Goal: Task Accomplishment & Management: Use online tool/utility

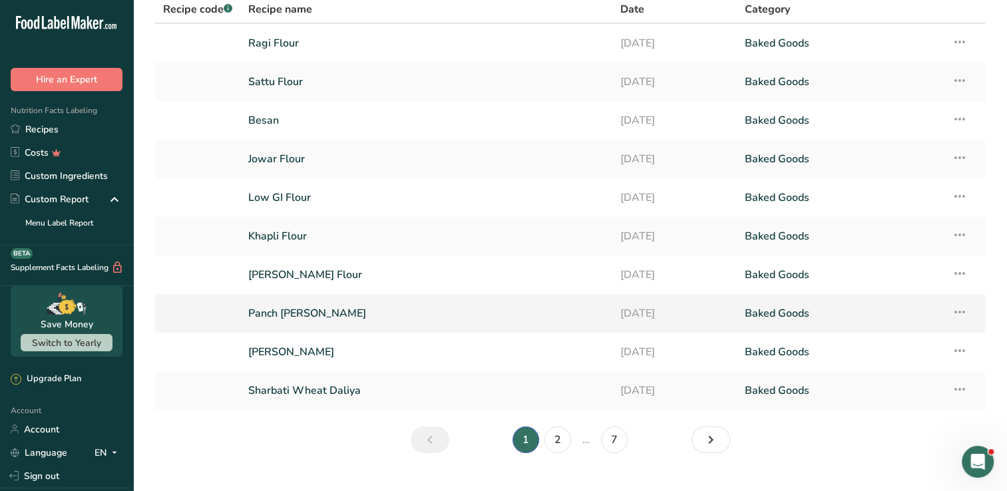
click at [329, 330] on td "Panch [PERSON_NAME]" at bounding box center [426, 313] width 372 height 39
click at [321, 313] on link "Panch [PERSON_NAME]" at bounding box center [426, 313] width 356 height 28
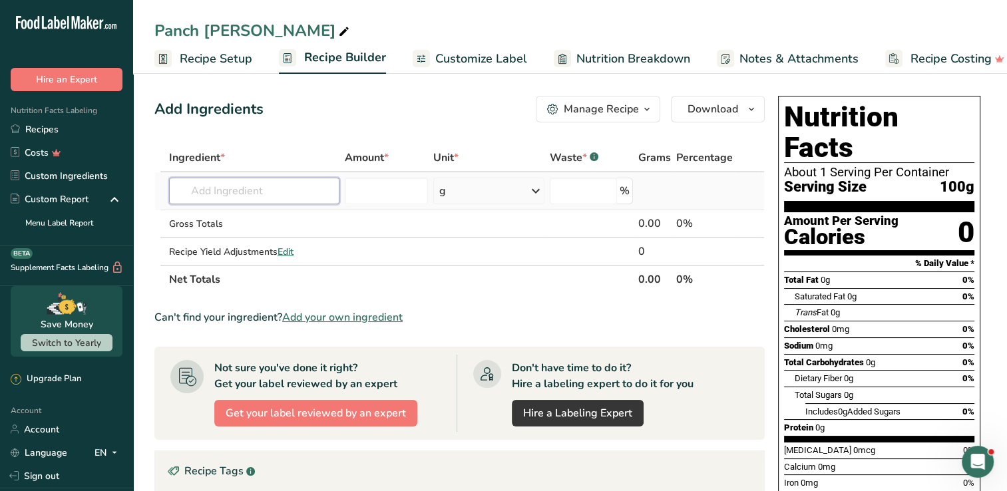
click at [289, 190] on input "text" at bounding box center [254, 191] width 170 height 27
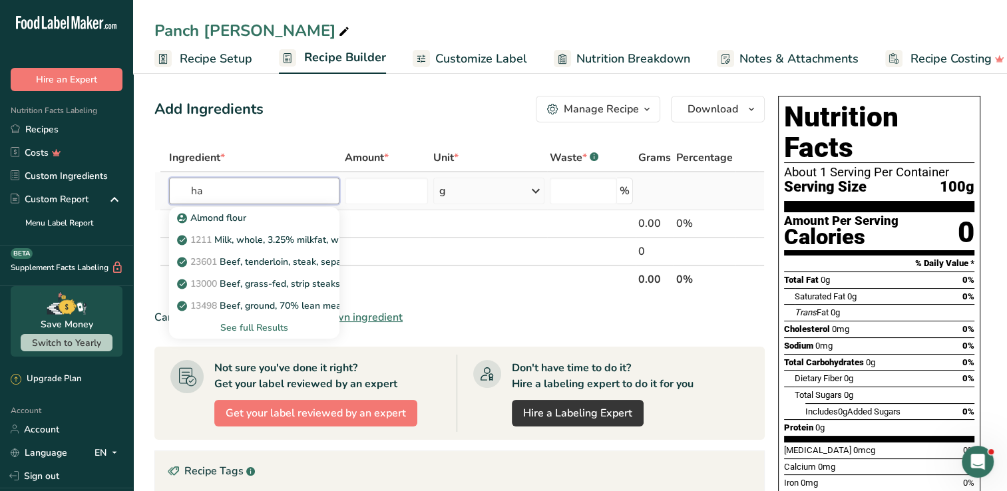
type input "h"
type input "sharb"
click at [218, 222] on p "[PERSON_NAME] Flour" at bounding box center [235, 218] width 110 height 14
type input "[PERSON_NAME] Flour"
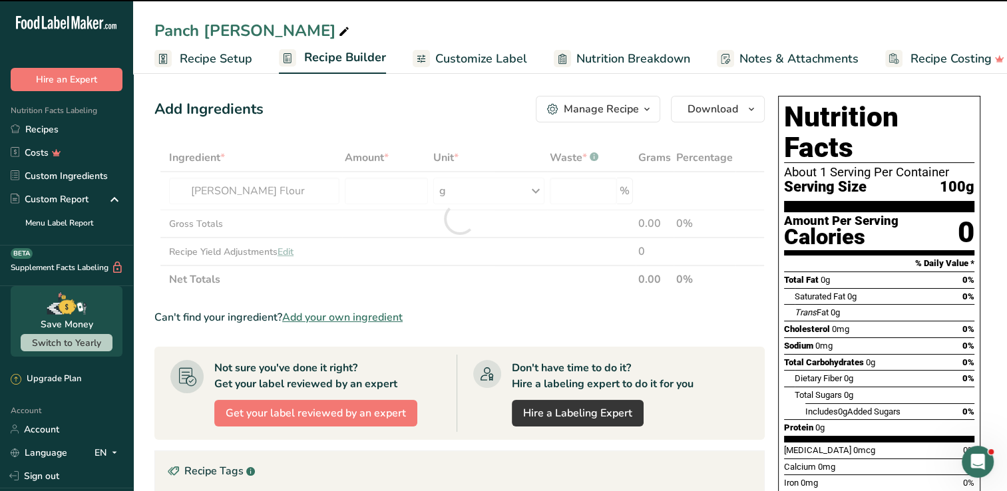
type input "0"
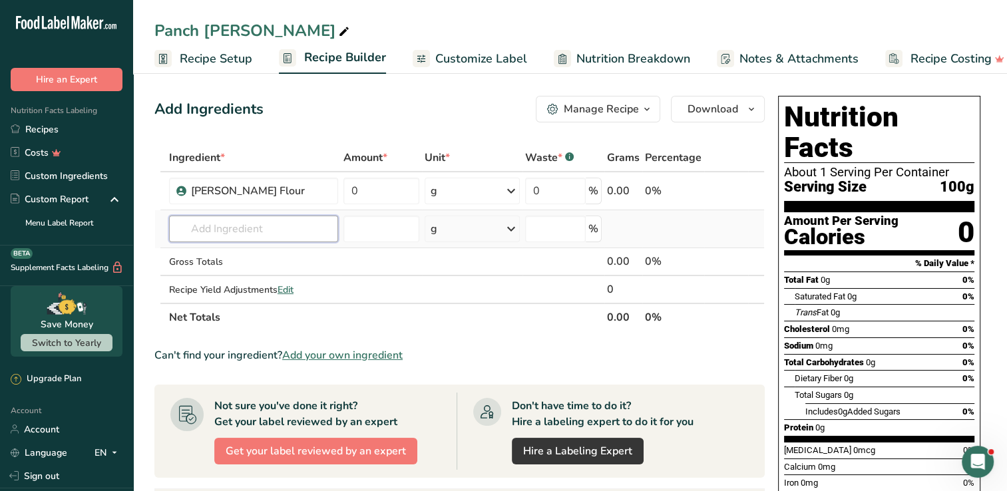
click at [269, 234] on input "text" at bounding box center [253, 229] width 169 height 27
type input "littile millet"
click at [270, 253] on div "Littile Millet" at bounding box center [243, 256] width 126 height 14
type input "Littile Millet"
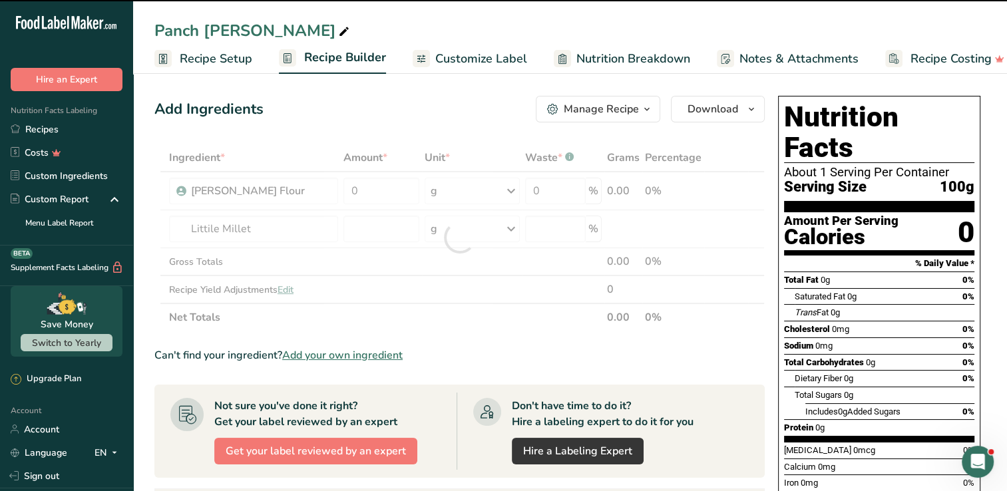
type input "0"
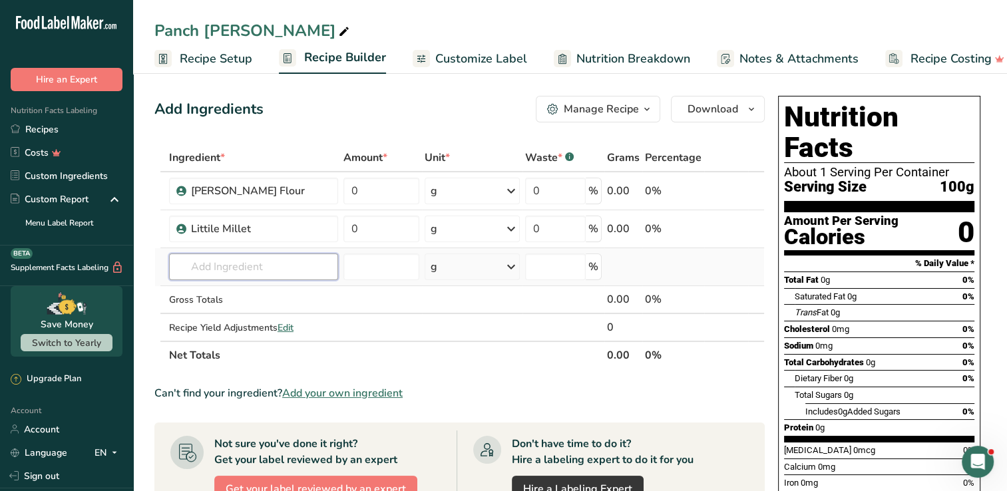
click at [214, 260] on input "text" at bounding box center [253, 267] width 169 height 27
type input "fox"
click at [211, 285] on link "Foxtail millet" at bounding box center [253, 294] width 169 height 22
type input "Foxtail millet"
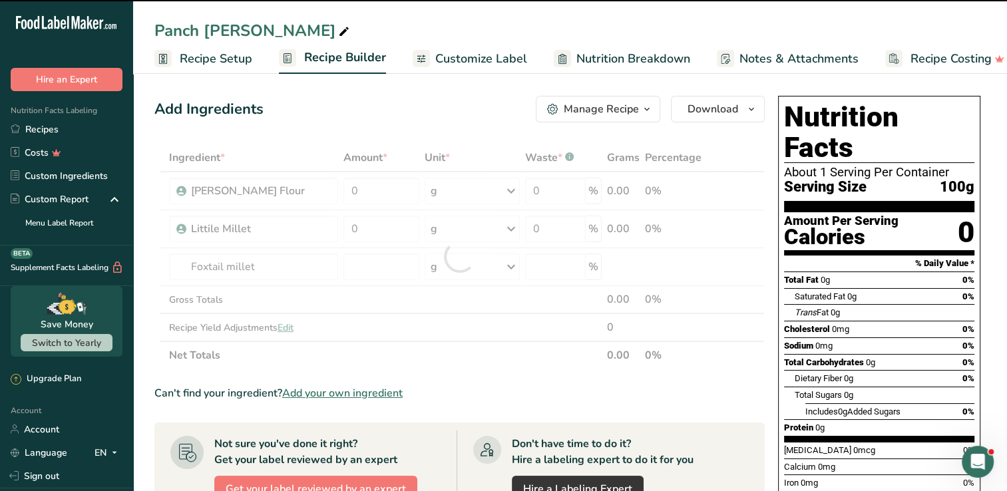
type input "0"
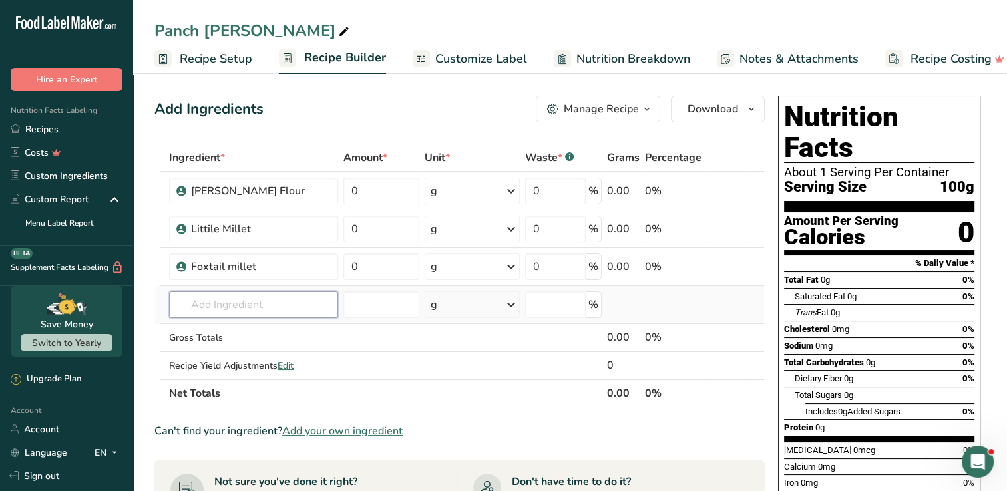
click at [221, 306] on input "text" at bounding box center [253, 304] width 169 height 27
type input "kodo"
click at [226, 325] on p "Kodo millet" at bounding box center [209, 332] width 59 height 14
type input "Kodo millet"
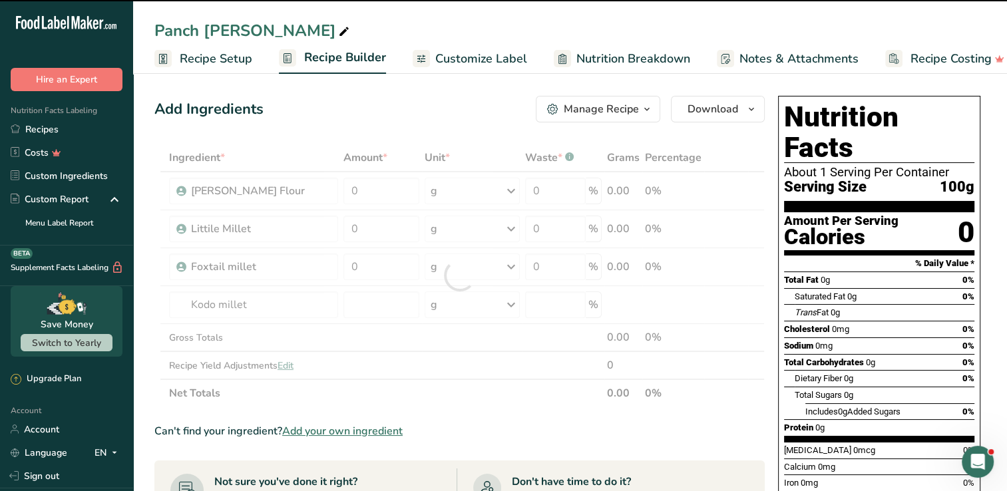
type input "0"
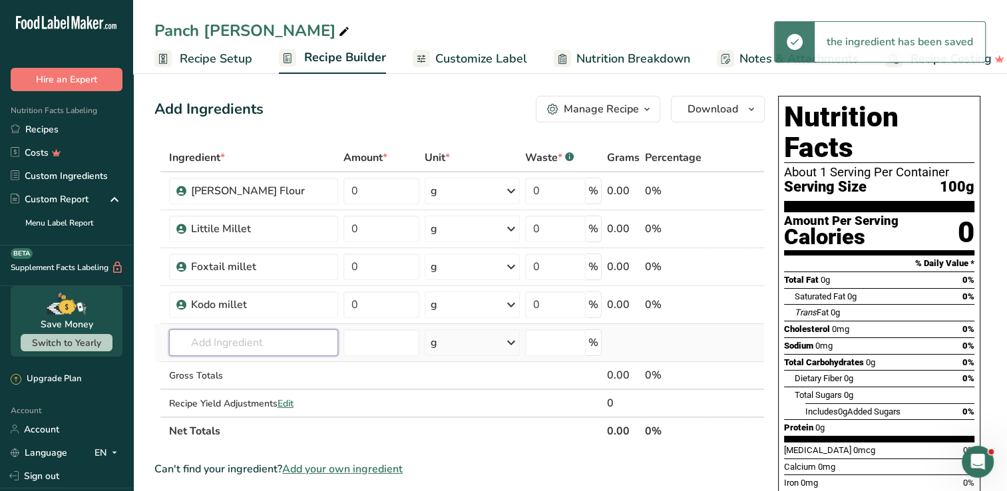
click at [220, 337] on input "text" at bounding box center [253, 342] width 169 height 27
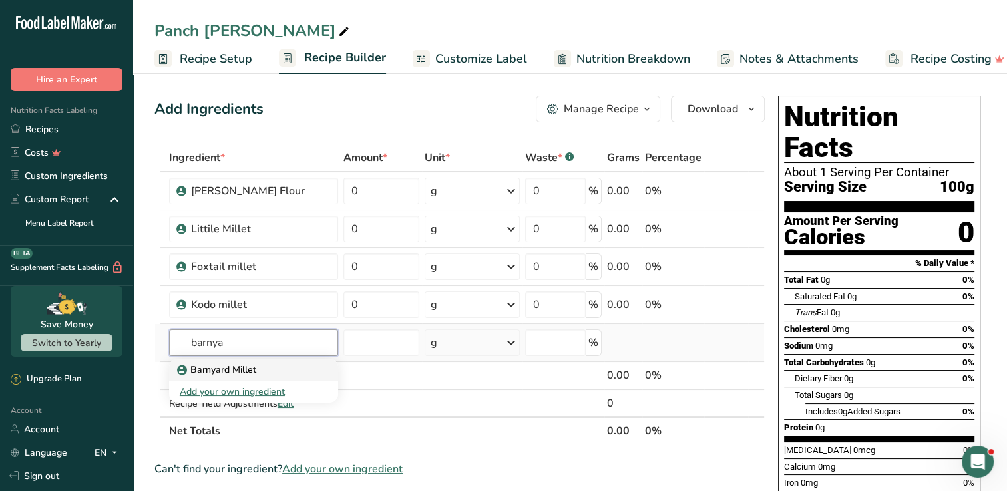
type input "barnya"
click at [242, 365] on p "Barnyard Millet" at bounding box center [218, 370] width 77 height 14
type input "Barnyard Millet"
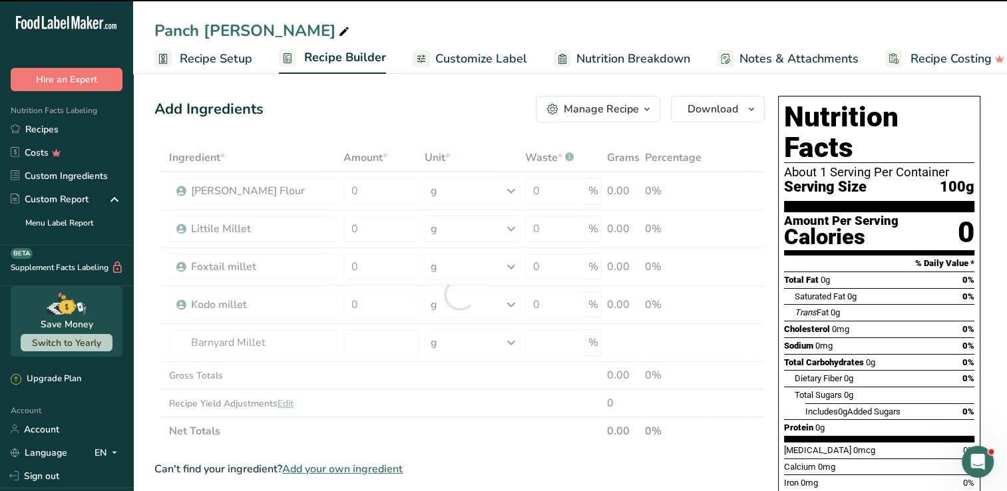
type input "0"
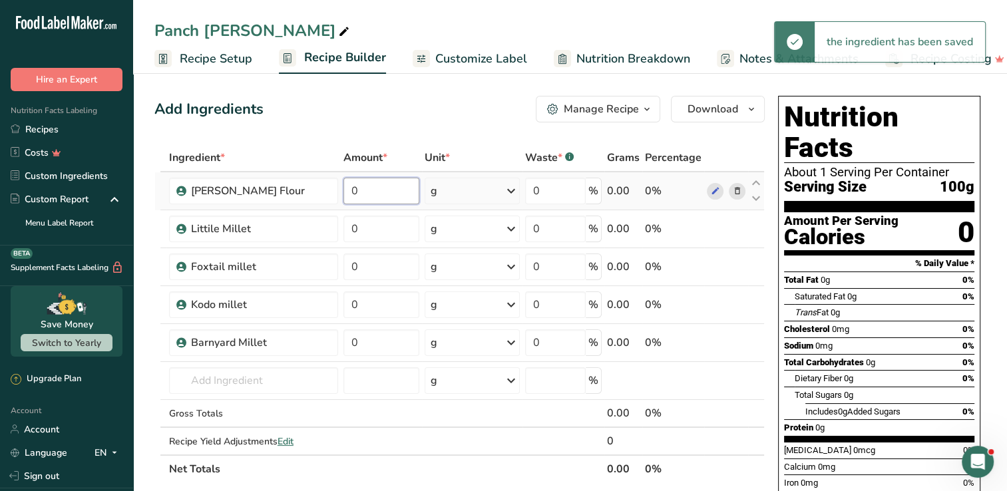
click at [359, 199] on input "0" at bounding box center [381, 191] width 76 height 27
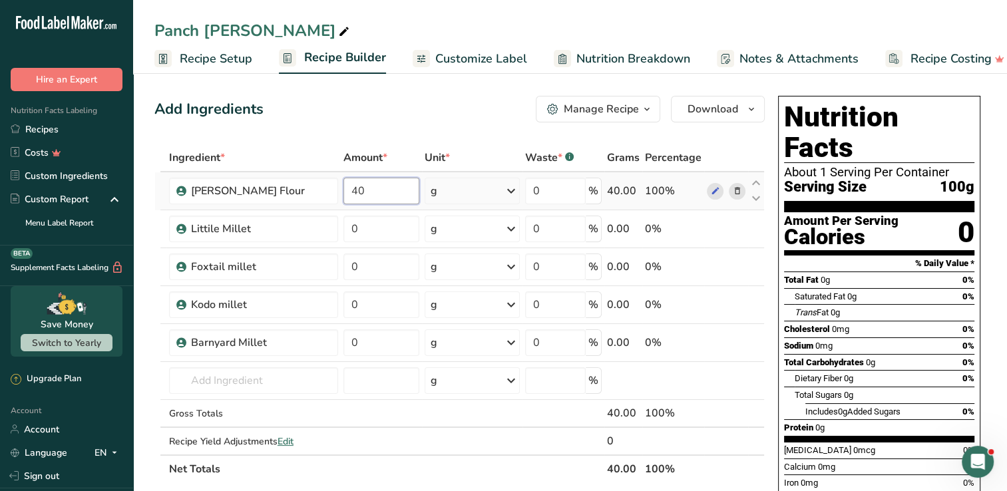
type input "40"
click at [377, 222] on div "Ingredient * Amount * Unit * Waste * .a-a{fill:#347362;}.b-a{fill:#fff;} Grams …" at bounding box center [459, 313] width 610 height 339
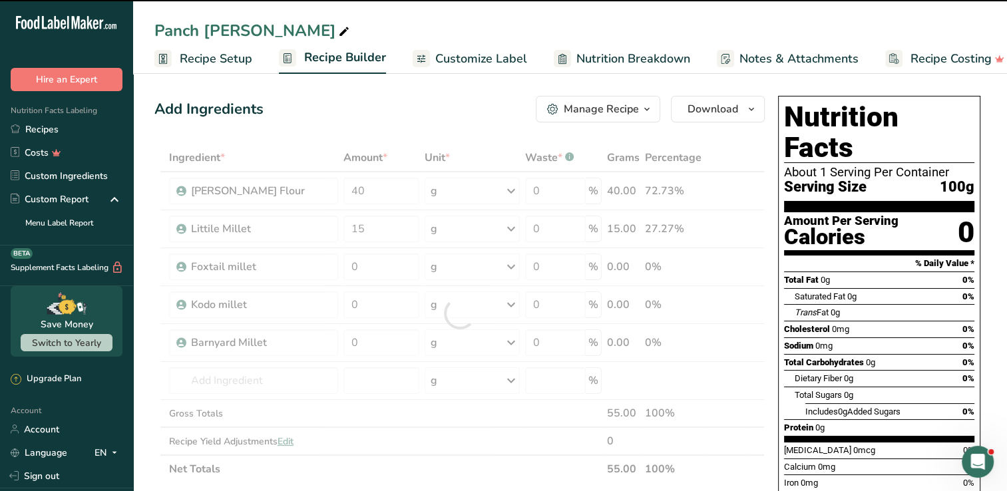
click at [373, 265] on div at bounding box center [459, 313] width 610 height 339
type input "0"
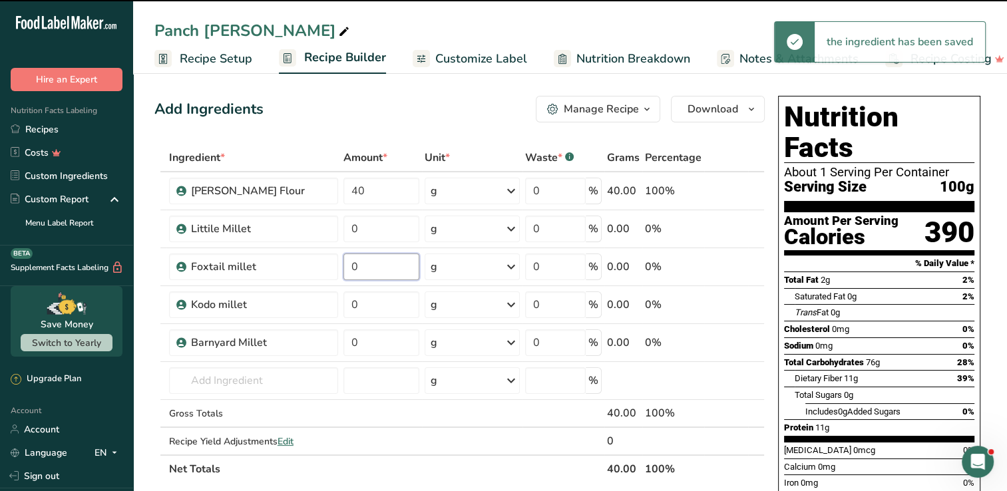
click at [373, 265] on input "0" at bounding box center [381, 267] width 76 height 27
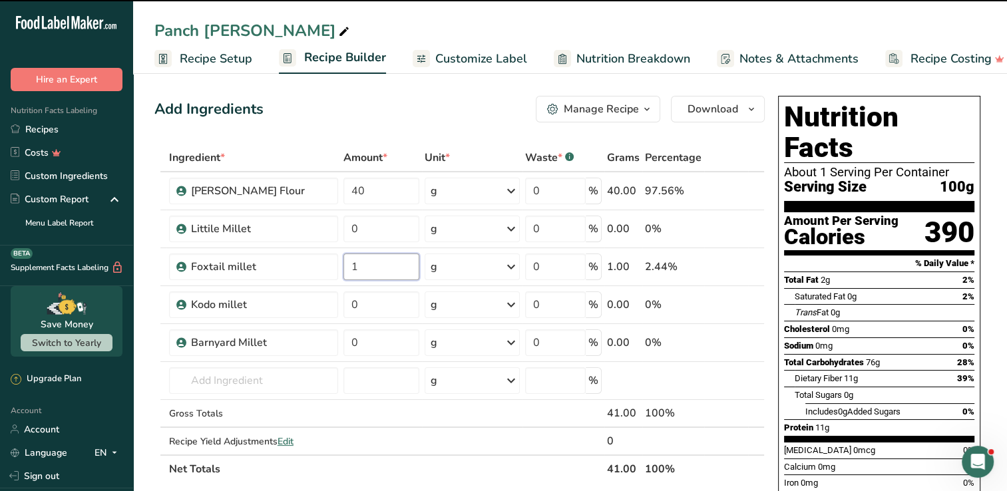
type input "15"
type input "0"
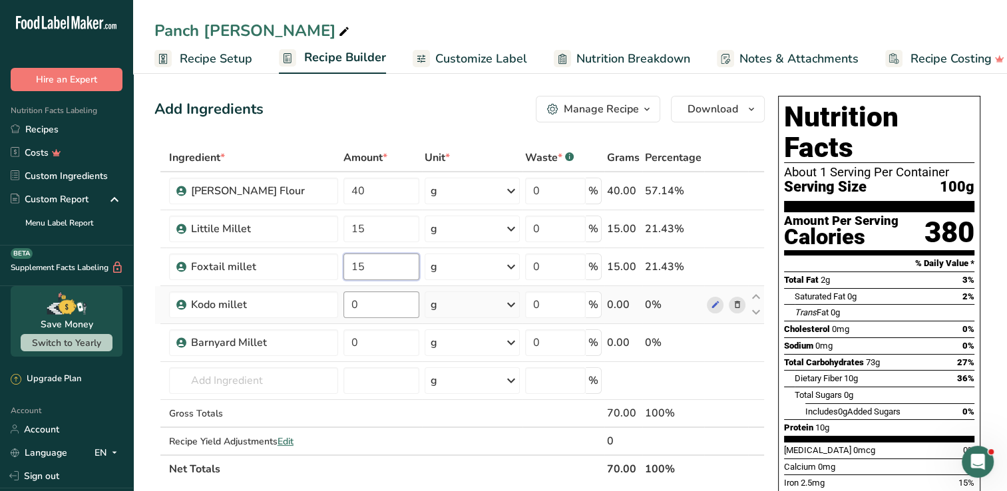
type input "15"
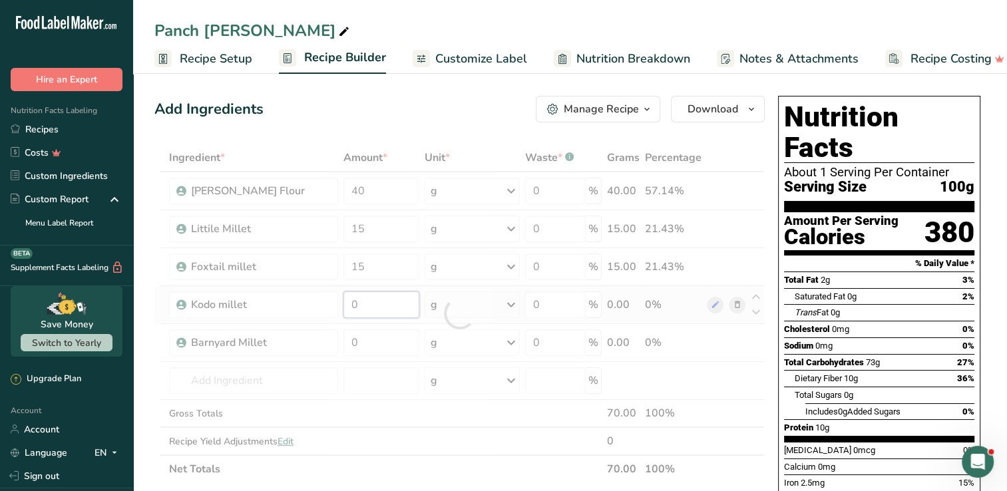
click at [357, 309] on div "Ingredient * Amount * Unit * Waste * .a-a{fill:#347362;}.b-a{fill:#fff;} Grams …" at bounding box center [459, 313] width 610 height 339
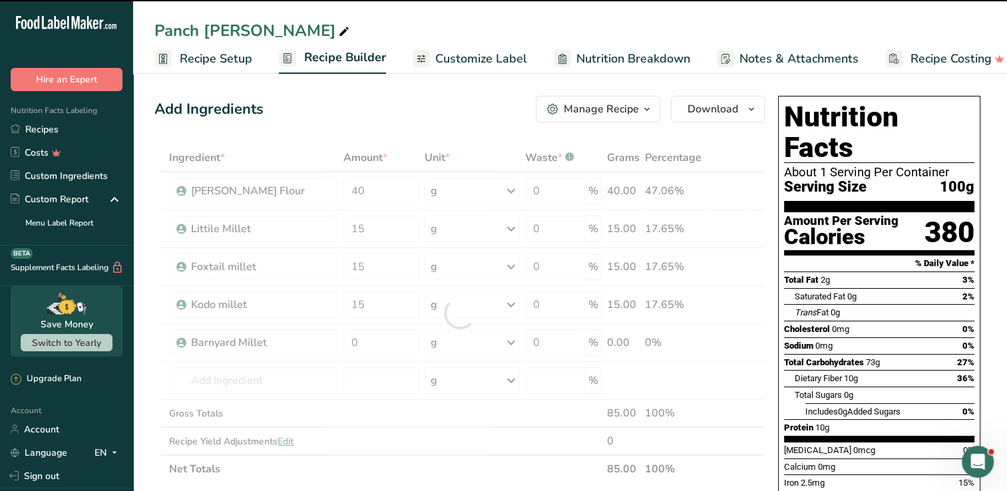
click at [383, 332] on div at bounding box center [459, 313] width 610 height 339
type input "0"
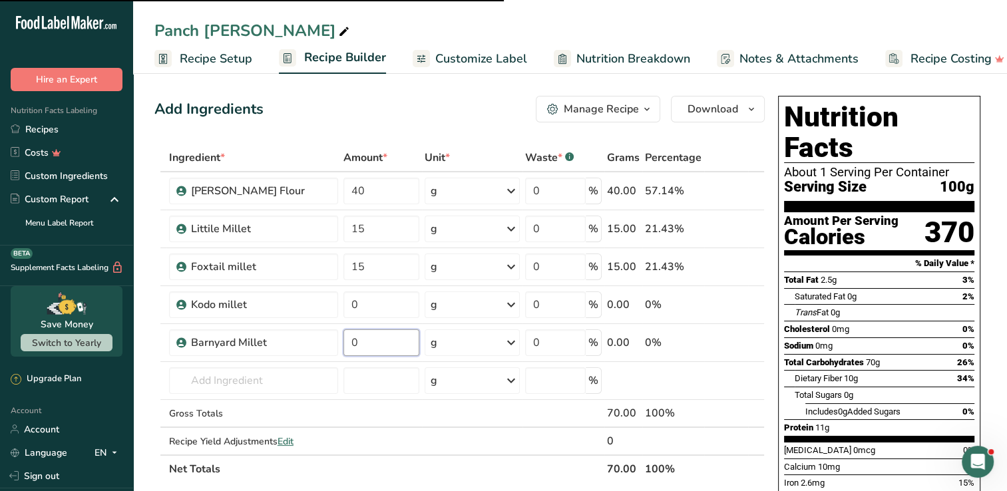
click at [387, 334] on input "0" at bounding box center [381, 342] width 76 height 27
type input "15"
type input "0"
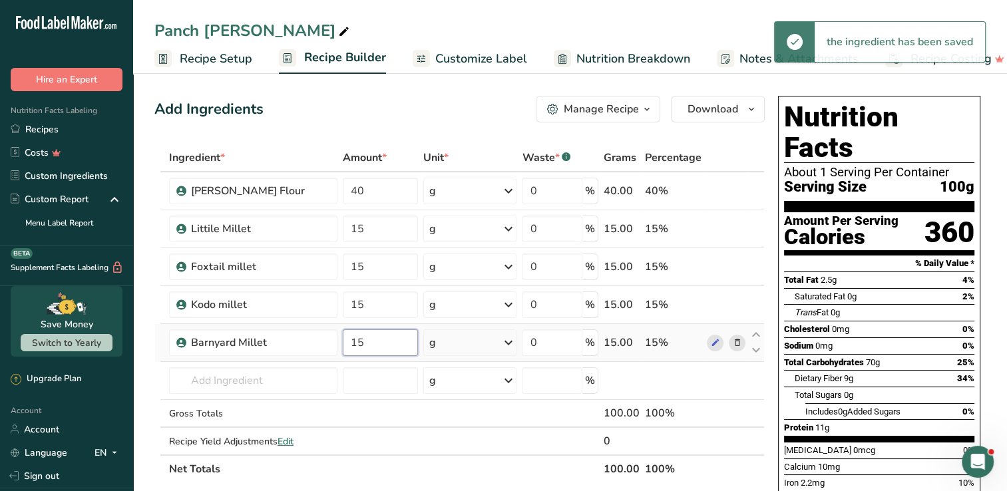
type input "15"
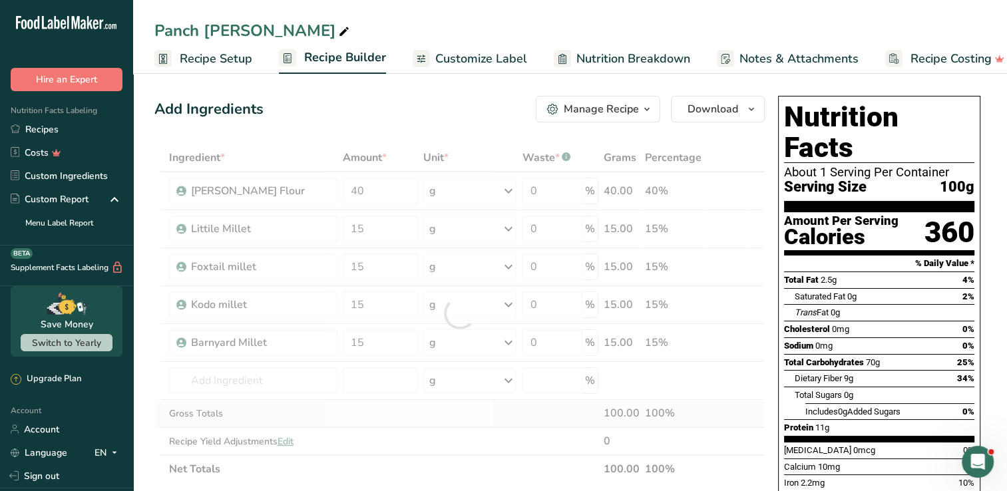
click at [387, 425] on div "Ingredient * Amount * Unit * Waste * .a-a{fill:#347362;}.b-a{fill:#fff;} Grams …" at bounding box center [459, 313] width 610 height 339
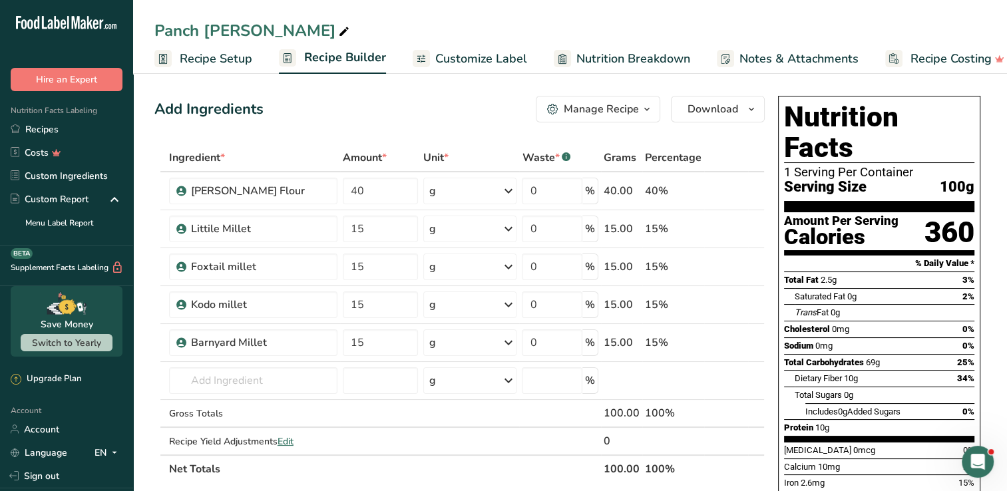
click at [511, 52] on span "Customize Label" at bounding box center [481, 59] width 92 height 18
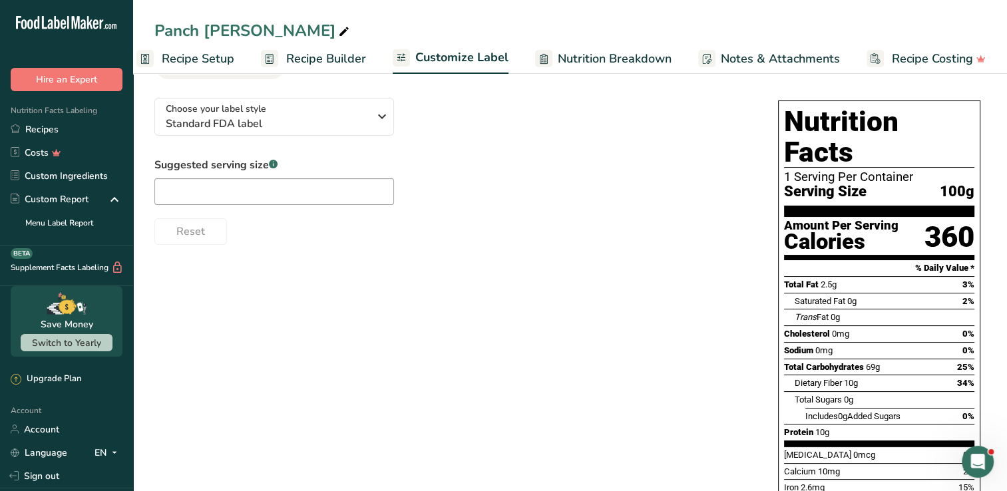
scroll to position [40, 0]
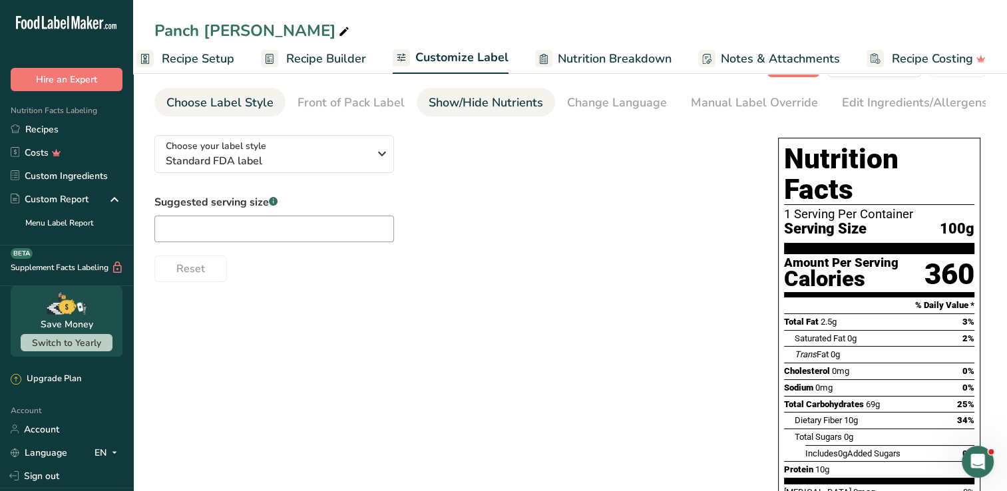
click at [443, 112] on link "Show/Hide Nutrients" at bounding box center [486, 103] width 114 height 30
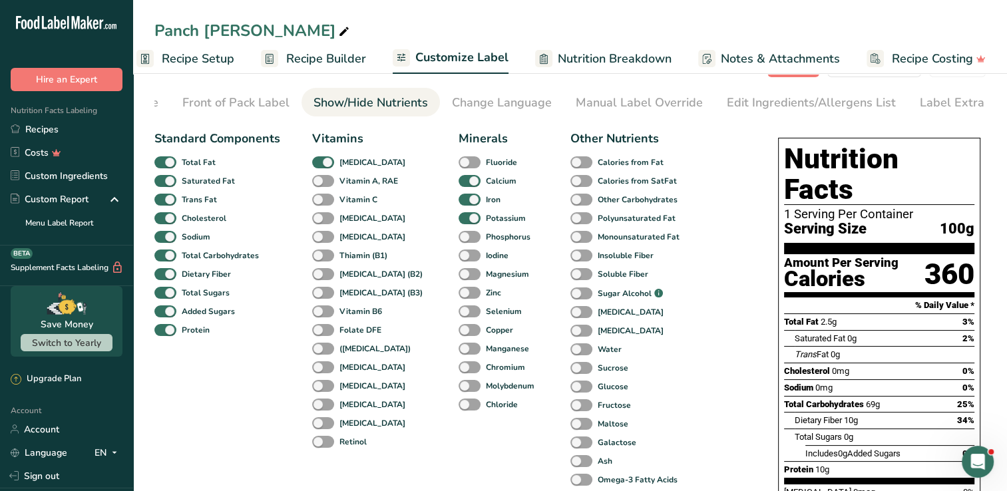
scroll to position [0, 136]
click at [320, 172] on div "[MEDICAL_DATA]" at bounding box center [326, 162] width 29 height 19
click at [321, 160] on span at bounding box center [323, 162] width 22 height 13
click at [321, 160] on input "[MEDICAL_DATA]" at bounding box center [316, 162] width 9 height 9
checkbox input "false"
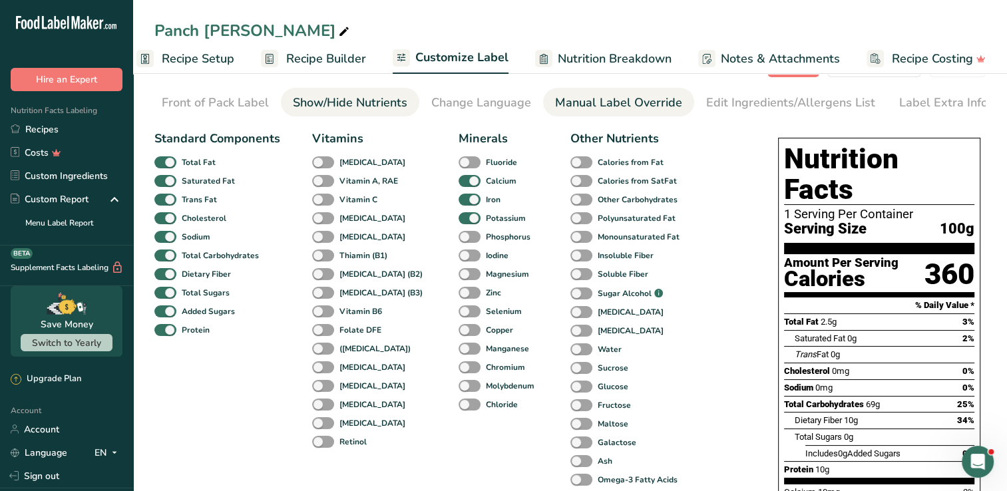
click at [599, 106] on div "Manual Label Override" at bounding box center [618, 103] width 127 height 18
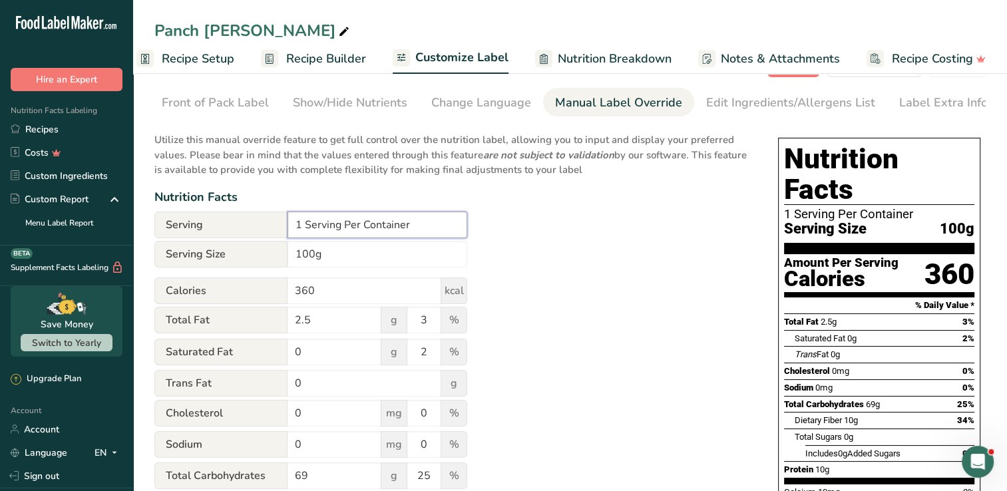
click at [373, 236] on input "1 Serving Per Container" at bounding box center [377, 225] width 180 height 27
paste input "‎"
type input "‎"
click at [607, 206] on div "Nutrition Facts" at bounding box center [452, 197] width 597 height 18
click at [559, 366] on div "Utilize this manual override feature to get full control over the nutrition lab…" at bounding box center [452, 434] width 597 height 621
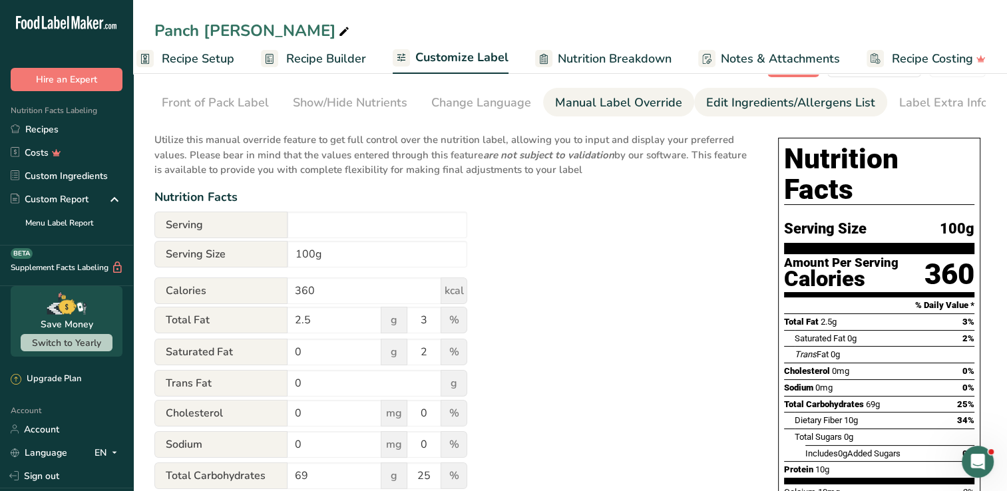
click at [743, 96] on div "Edit Ingredients/Allergens List" at bounding box center [790, 103] width 169 height 18
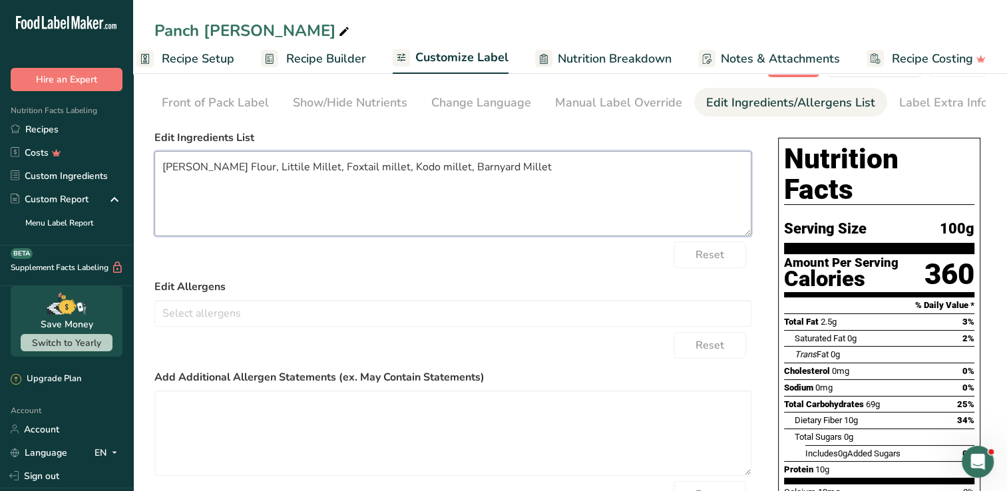
click at [264, 170] on textarea "[PERSON_NAME] Flour, Littile Millet, Foxtail millet, Kodo millet, Barnyard Mill…" at bounding box center [452, 193] width 597 height 85
click at [301, 194] on textarea "[PERSON_NAME] , Littile Millet, Foxtail millet, Kodo millet, Barnyard Millet" at bounding box center [452, 193] width 597 height 85
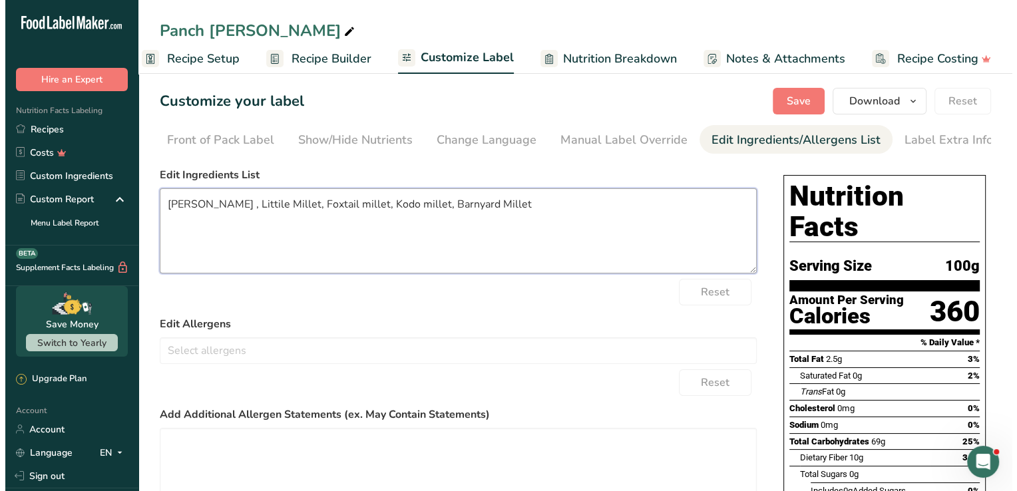
scroll to position [0, 0]
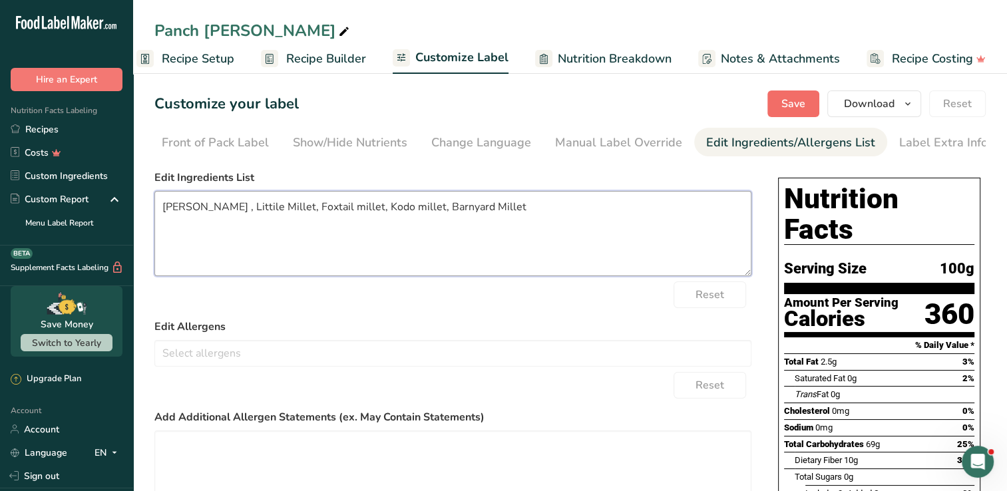
type textarea "[PERSON_NAME] , Littile Millet, Foxtail millet, Kodo millet, Barnyard Millet"
click at [775, 106] on button "Save" at bounding box center [793, 103] width 52 height 27
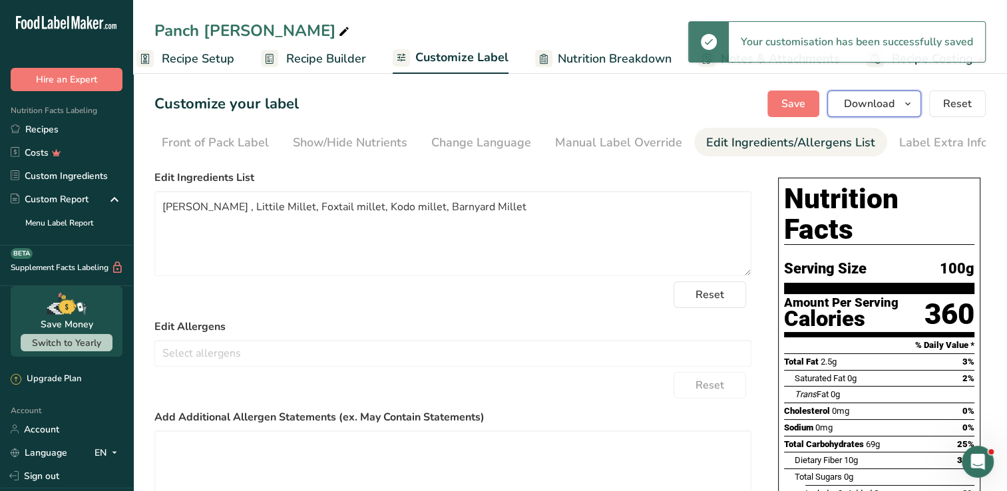
click at [853, 94] on button "Download" at bounding box center [874, 103] width 94 height 27
